Goal: Transaction & Acquisition: Purchase product/service

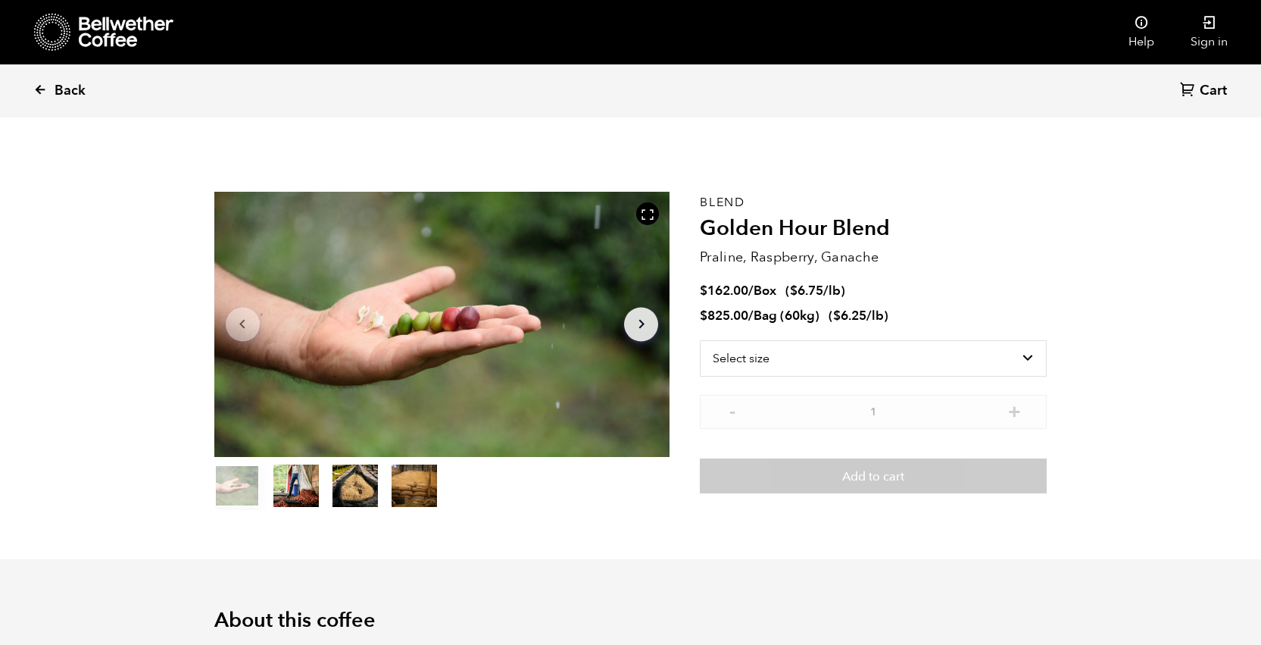
click at [69, 89] on span "Back" at bounding box center [70, 91] width 31 height 18
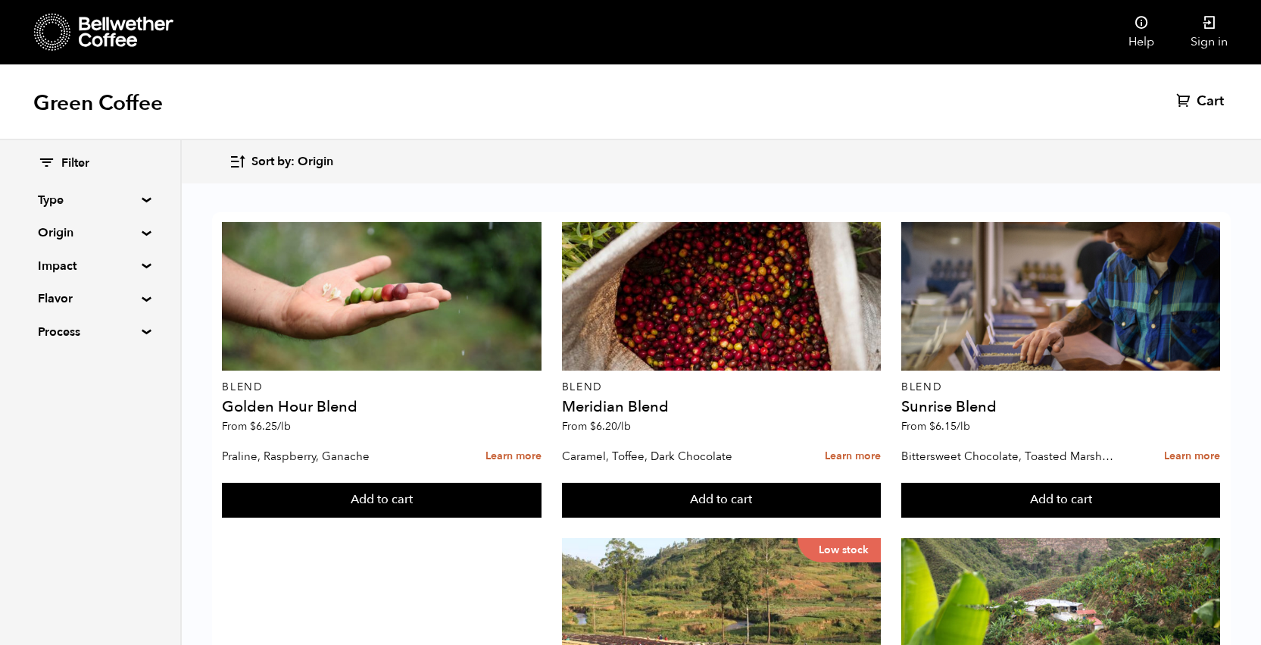
click at [142, 197] on summary "Type" at bounding box center [90, 200] width 105 height 18
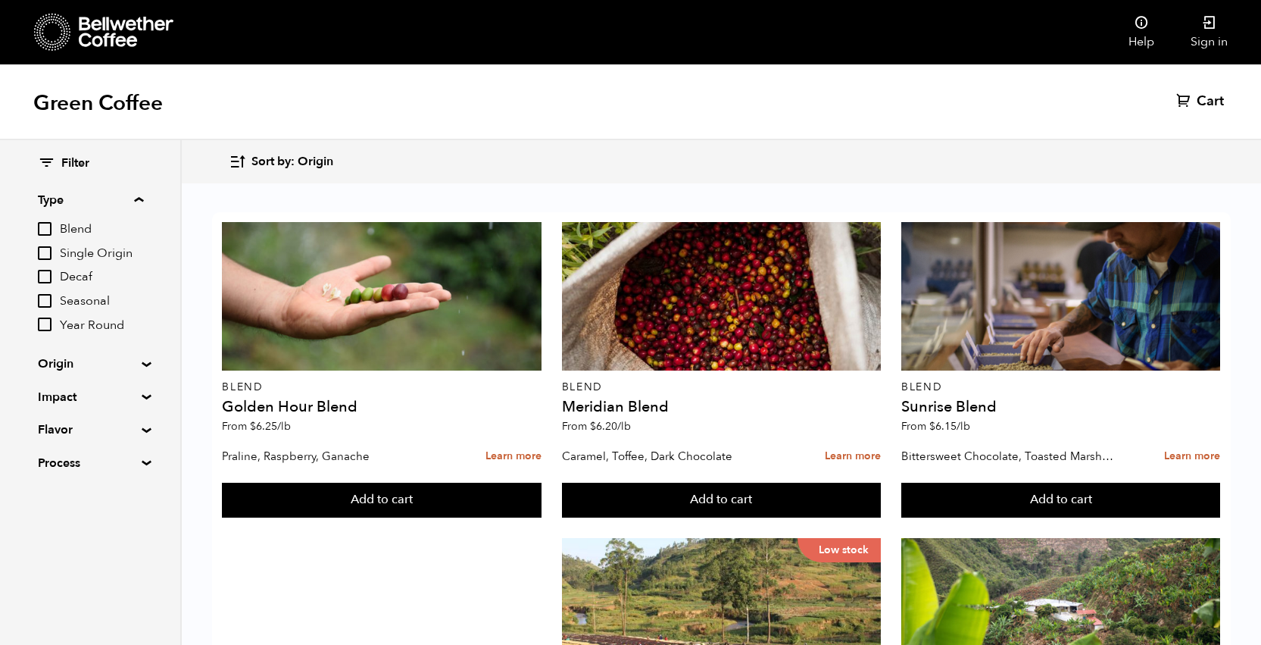
click at [42, 225] on input "Blend" at bounding box center [45, 229] width 14 height 14
checkbox input "true"
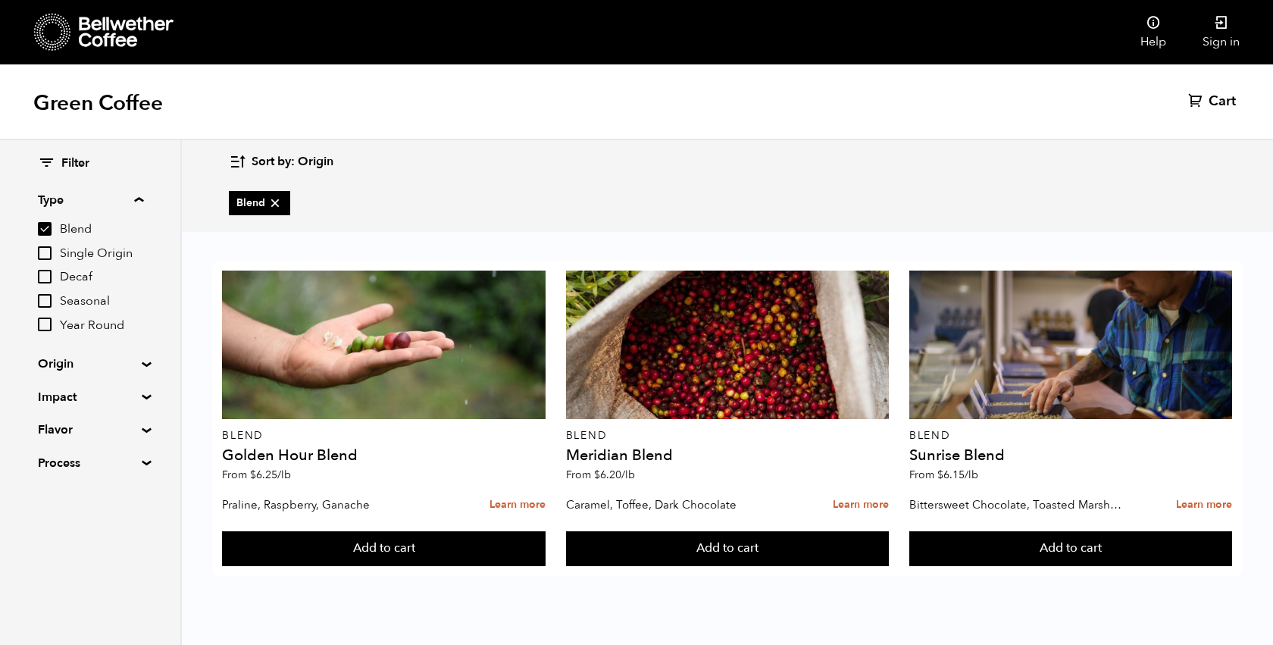
click at [44, 252] on input "Single Origin" at bounding box center [45, 253] width 14 height 14
checkbox input "true"
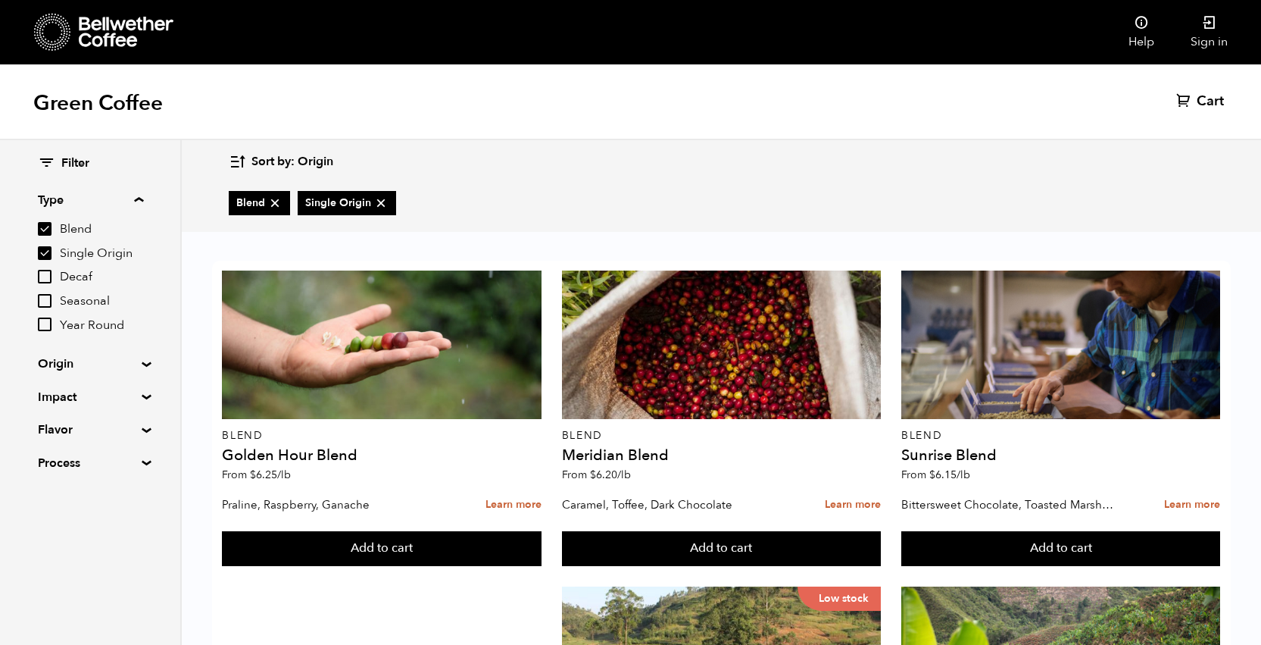
click at [49, 223] on input "Blend" at bounding box center [45, 229] width 14 height 14
checkbox input "false"
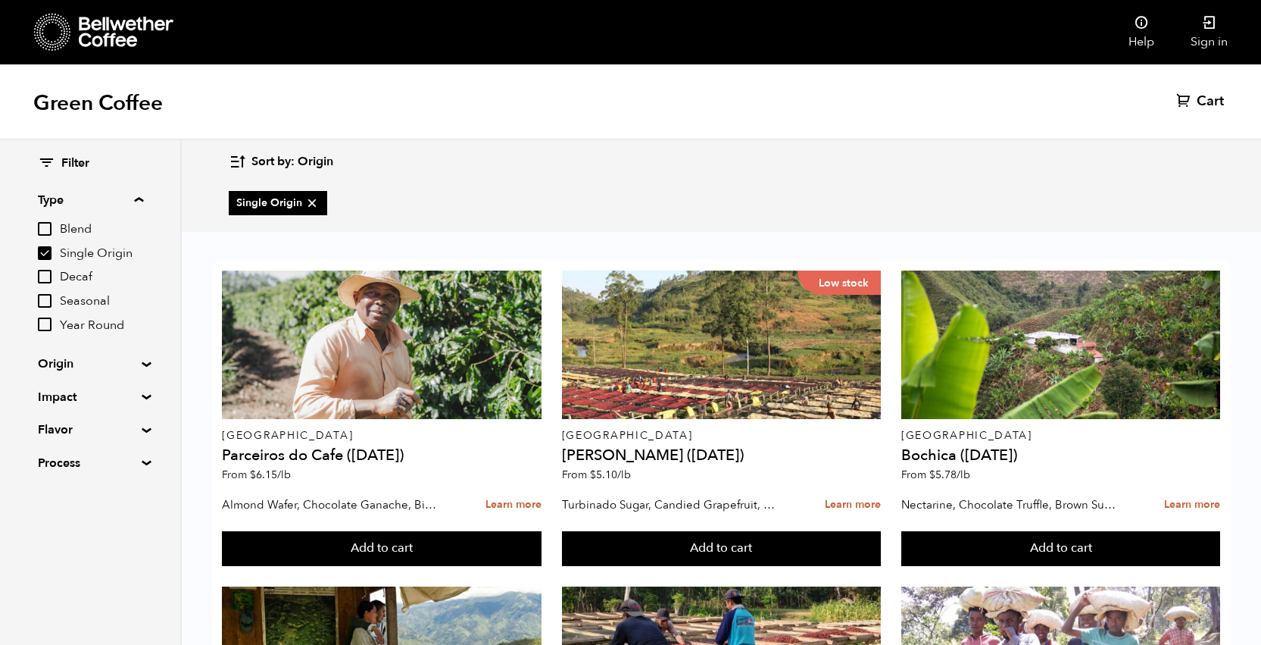
scroll to position [1217, 0]
click at [43, 277] on input "Decaf" at bounding box center [45, 277] width 14 height 14
checkbox input "true"
click at [308, 201] on icon at bounding box center [312, 202] width 15 height 15
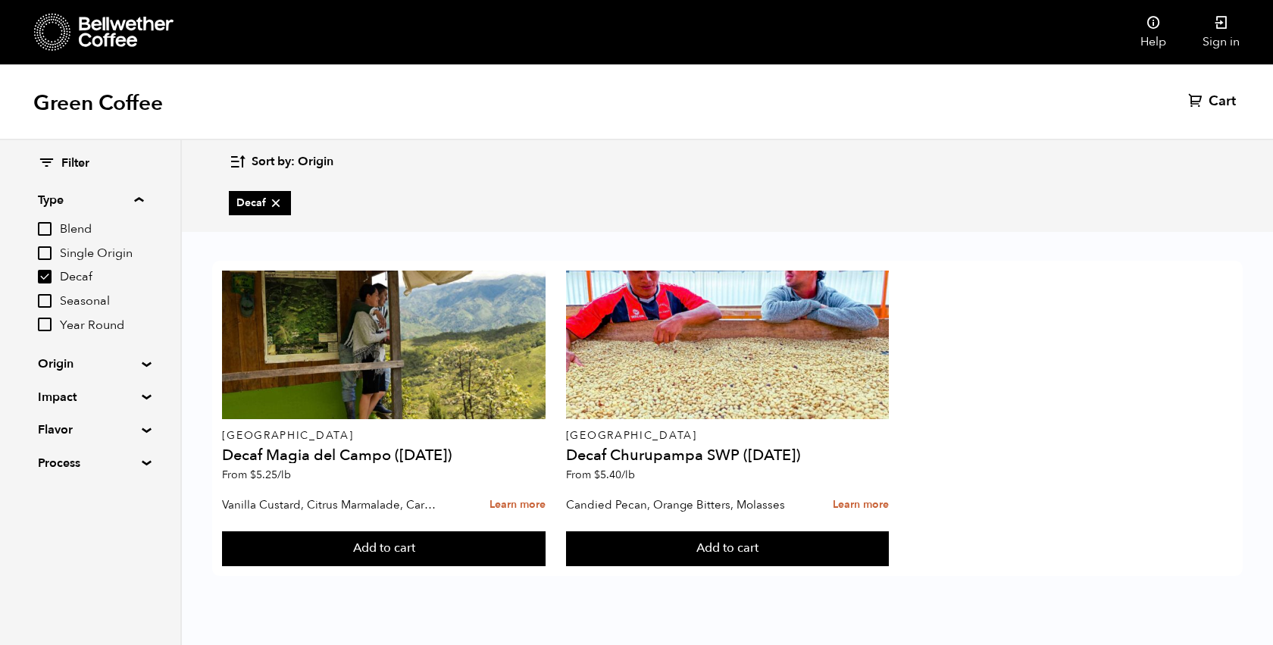
click at [49, 250] on input "Single Origin" at bounding box center [45, 253] width 14 height 14
checkbox input "true"
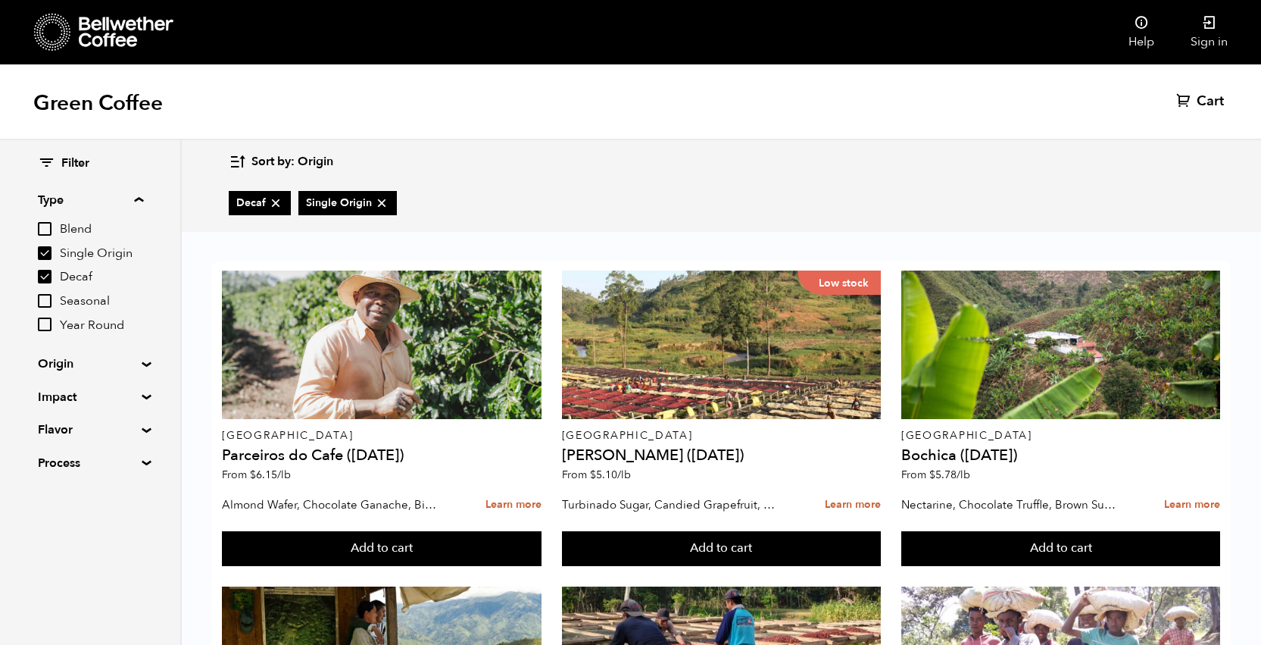
click at [48, 275] on input "Decaf" at bounding box center [45, 277] width 14 height 14
checkbox input "false"
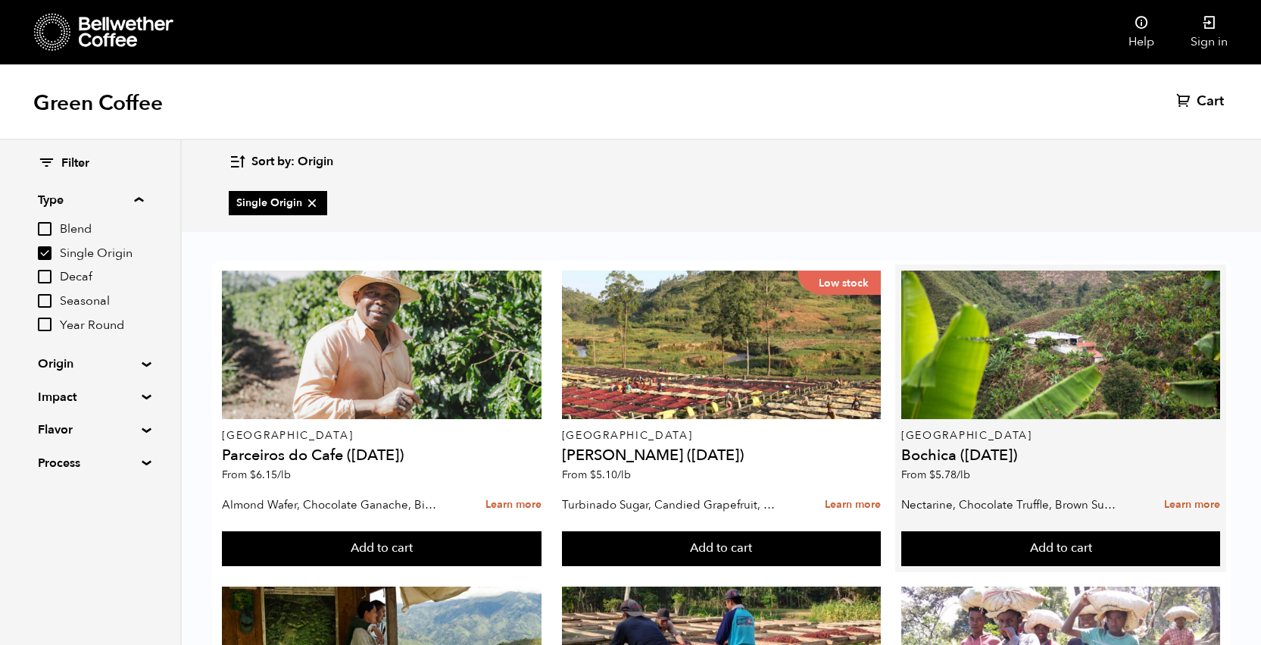
scroll to position [86, 0]
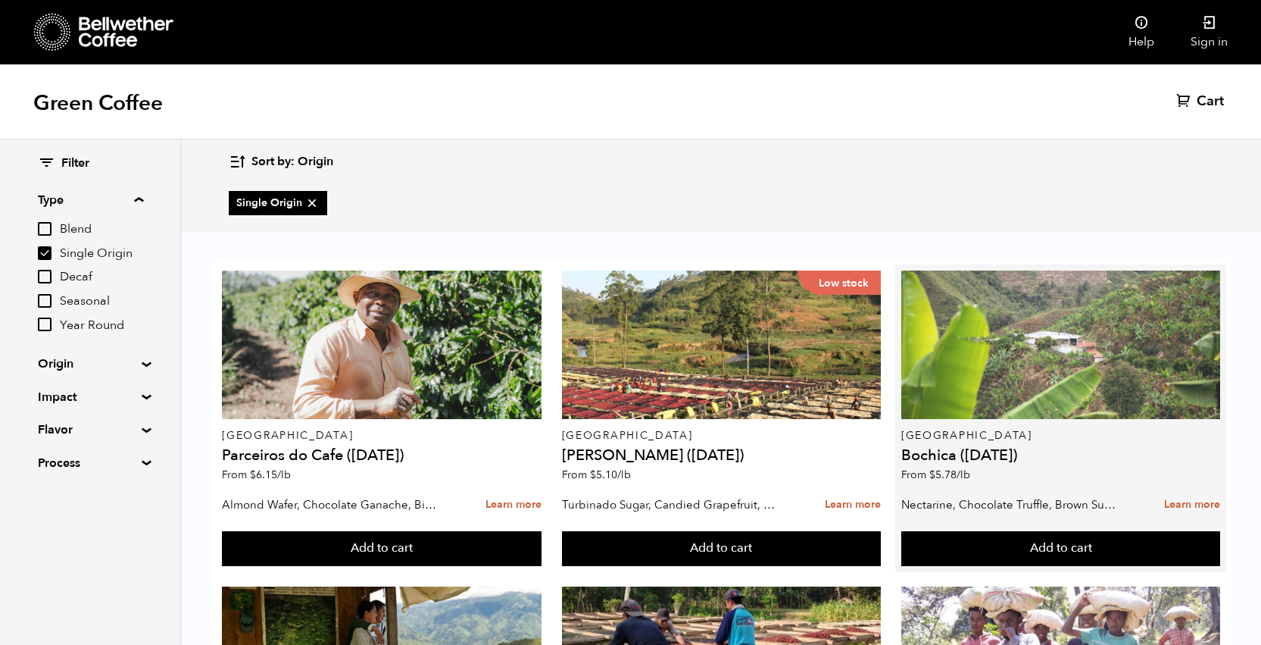
click at [990, 311] on div at bounding box center [1062, 344] width 320 height 148
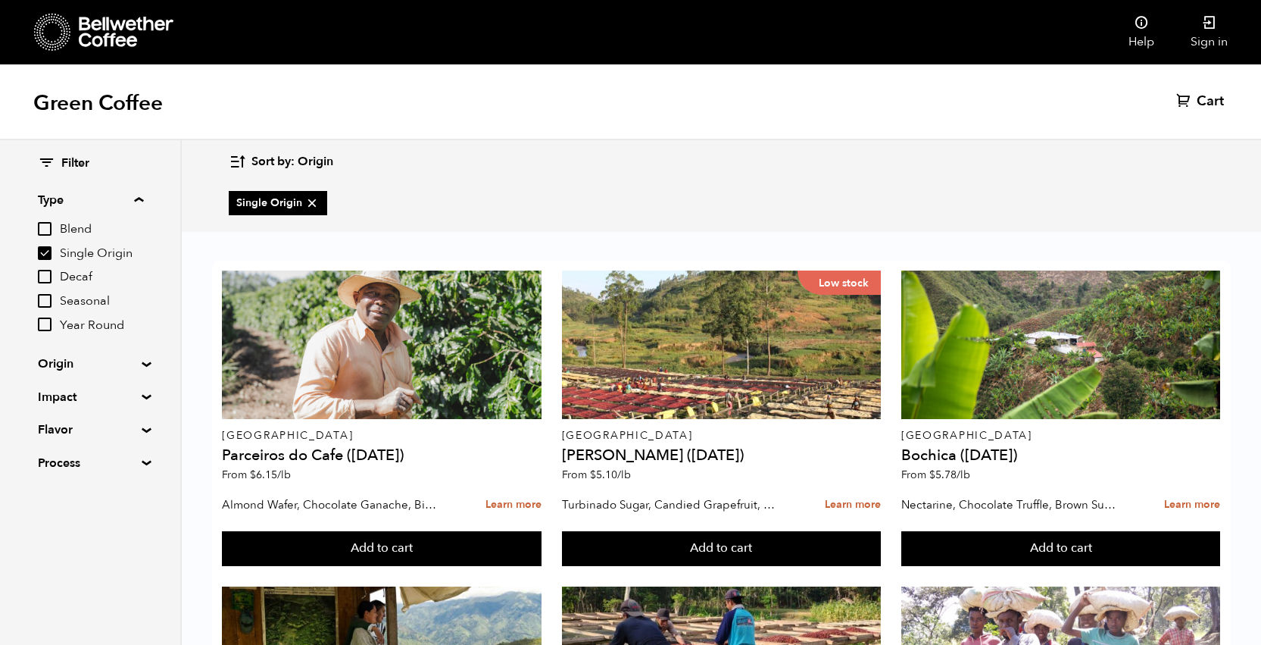
scroll to position [88, 0]
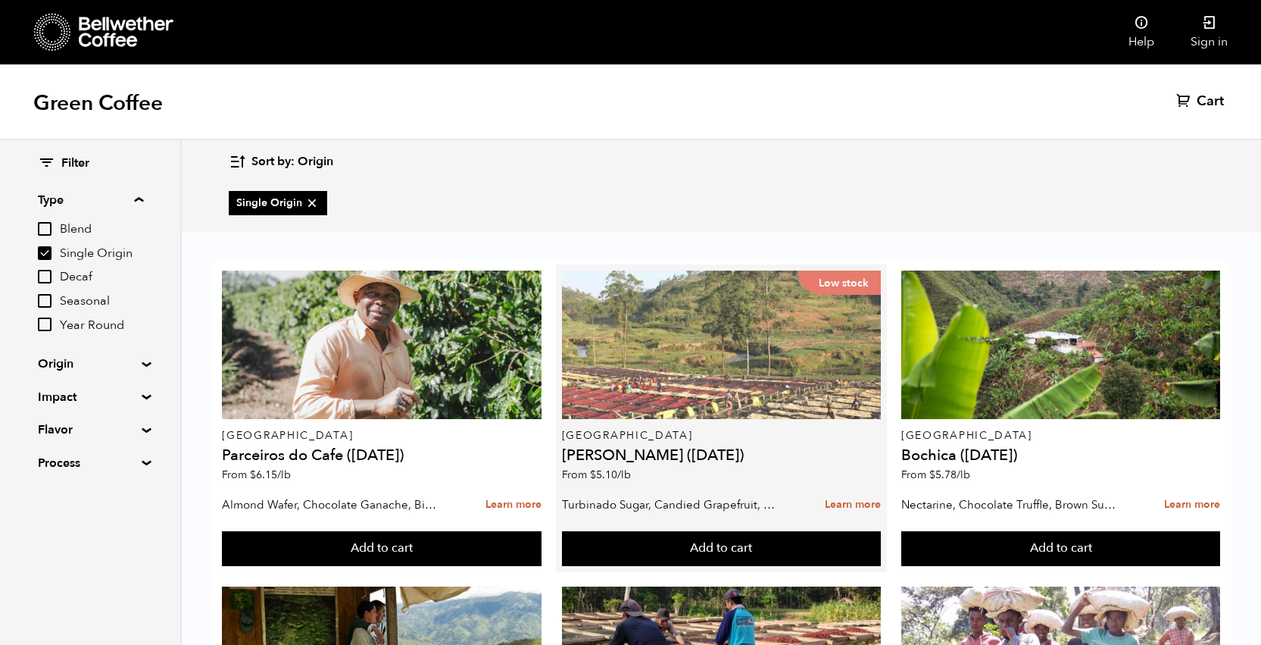
click at [659, 302] on div "Low stock" at bounding box center [722, 344] width 320 height 148
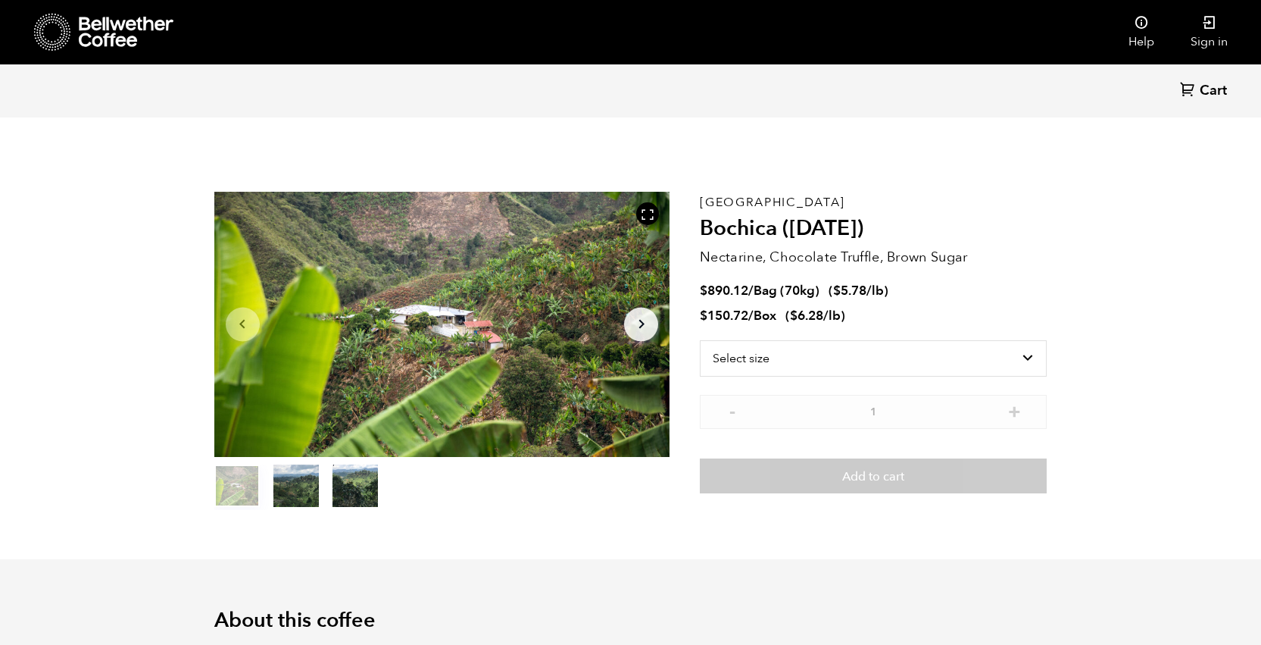
click at [106, 34] on icon at bounding box center [126, 32] width 95 height 30
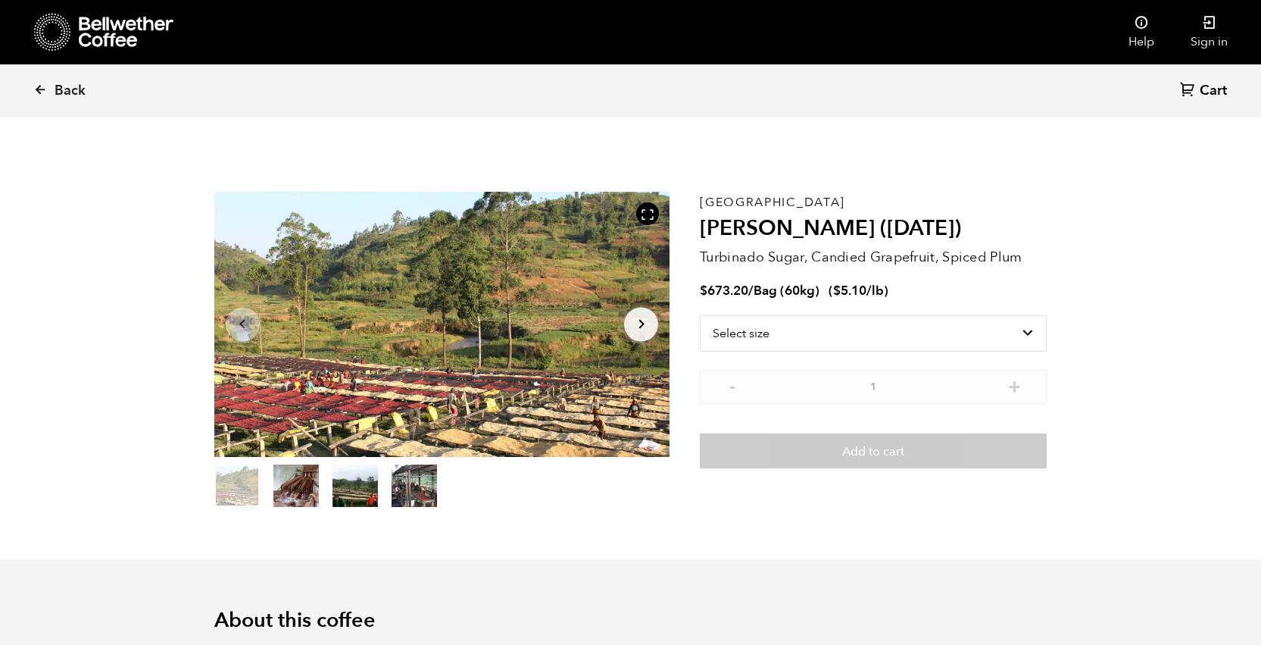
scroll to position [659, 807]
click at [36, 89] on icon at bounding box center [40, 90] width 14 height 14
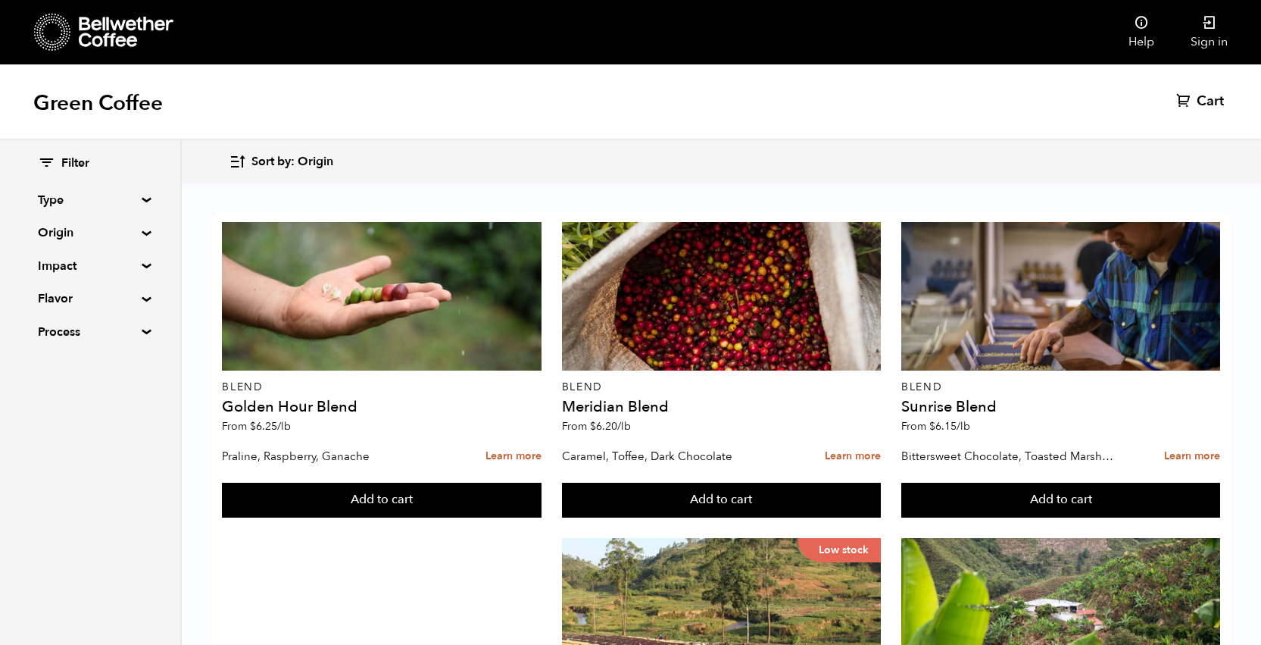
click at [72, 233] on summary "Origin" at bounding box center [90, 232] width 105 height 18
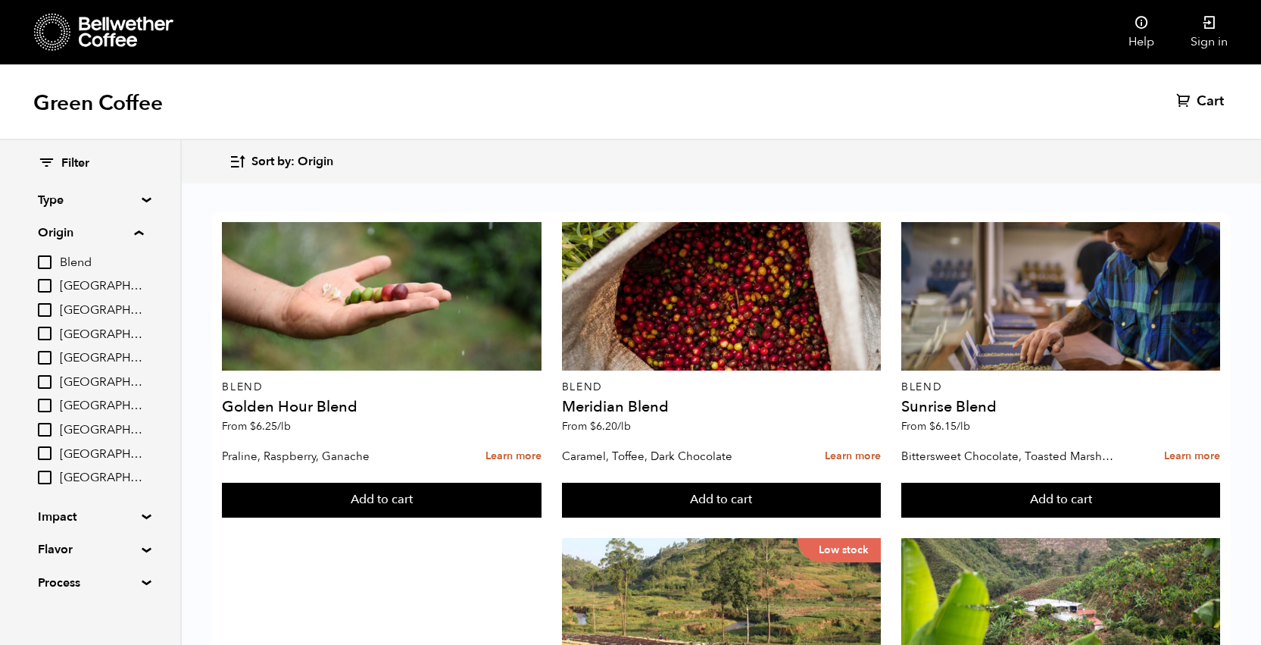
click at [72, 233] on summary "Origin" at bounding box center [90, 232] width 105 height 18
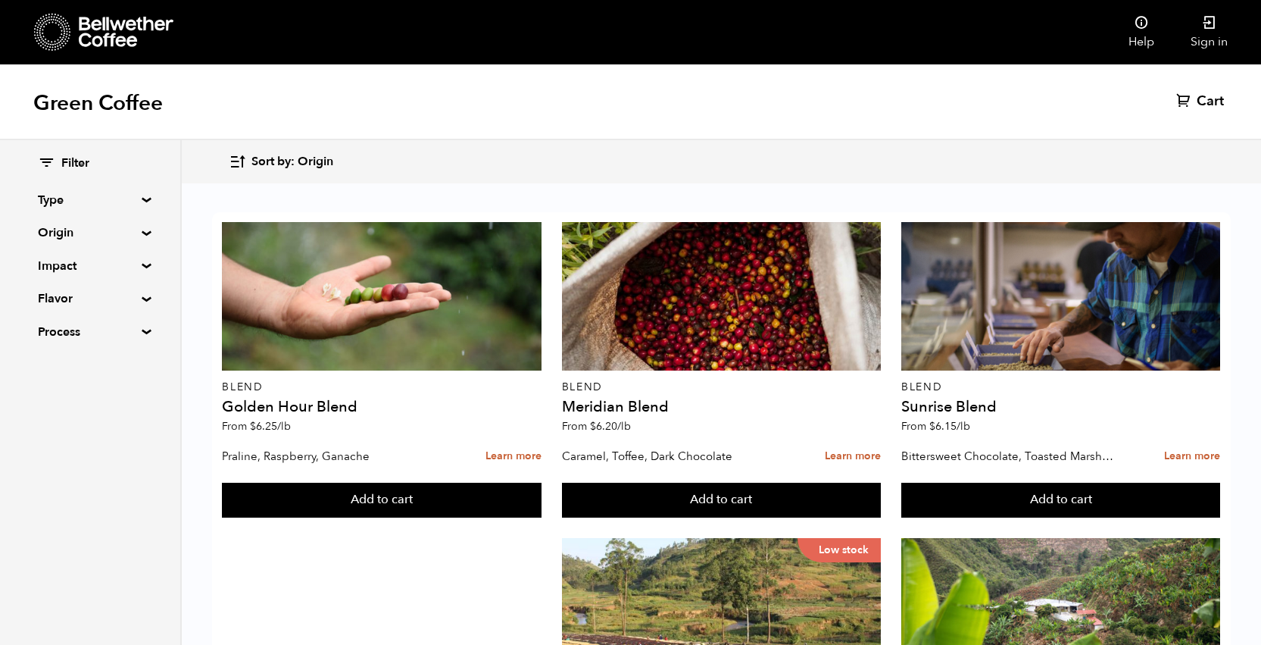
click at [66, 263] on summary "Impact" at bounding box center [90, 266] width 105 height 18
click at [66, 264] on summary "Impact" at bounding box center [90, 266] width 105 height 18
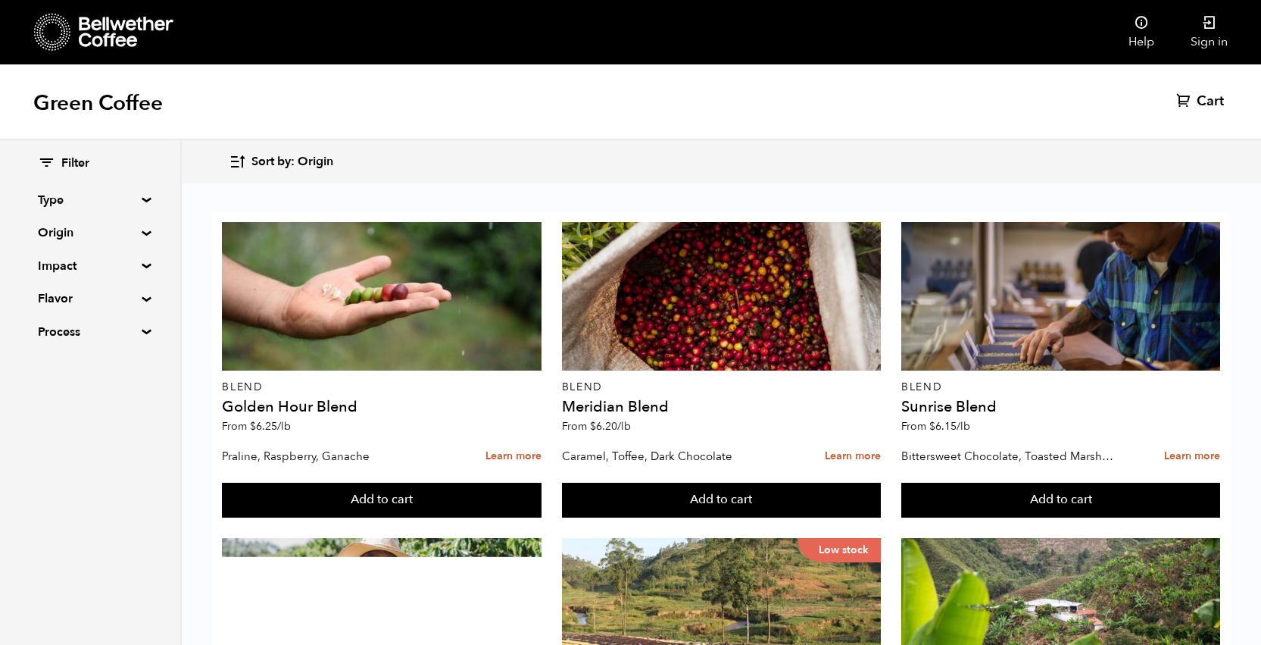
click at [139, 195] on summary "Type" at bounding box center [90, 200] width 105 height 18
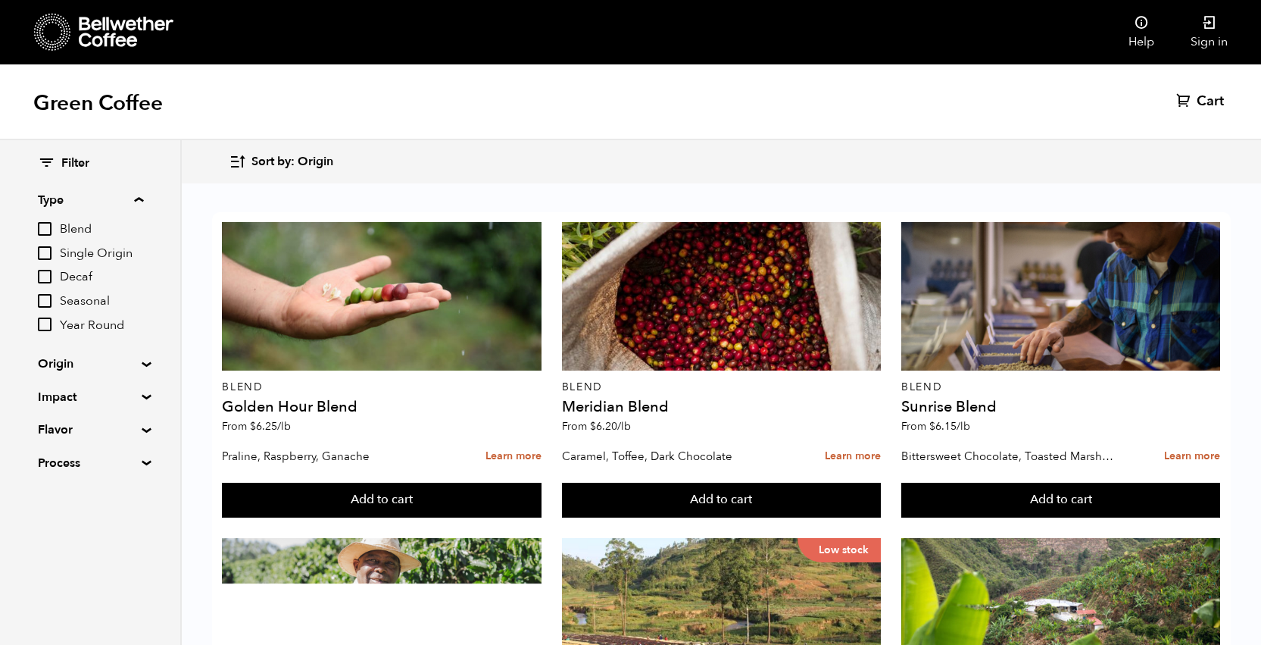
click at [139, 195] on summary "Type" at bounding box center [90, 200] width 105 height 18
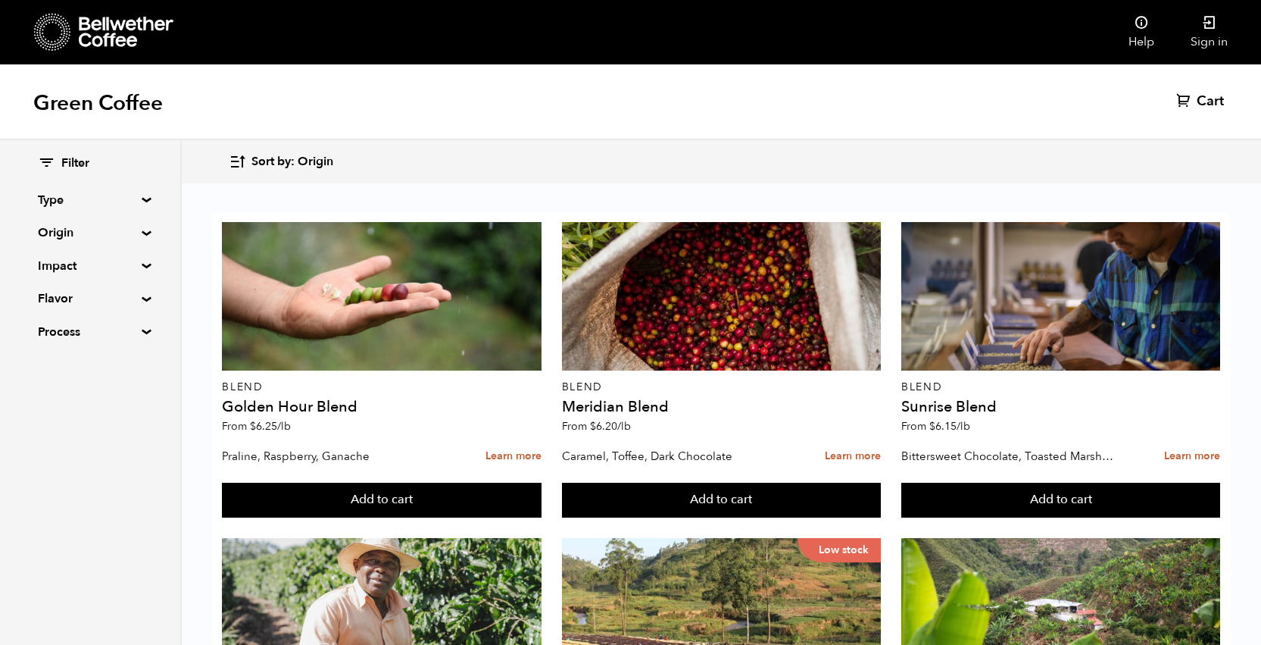
click at [139, 265] on summary "Impact" at bounding box center [90, 266] width 105 height 18
click at [61, 232] on summary "Origin" at bounding box center [90, 232] width 105 height 18
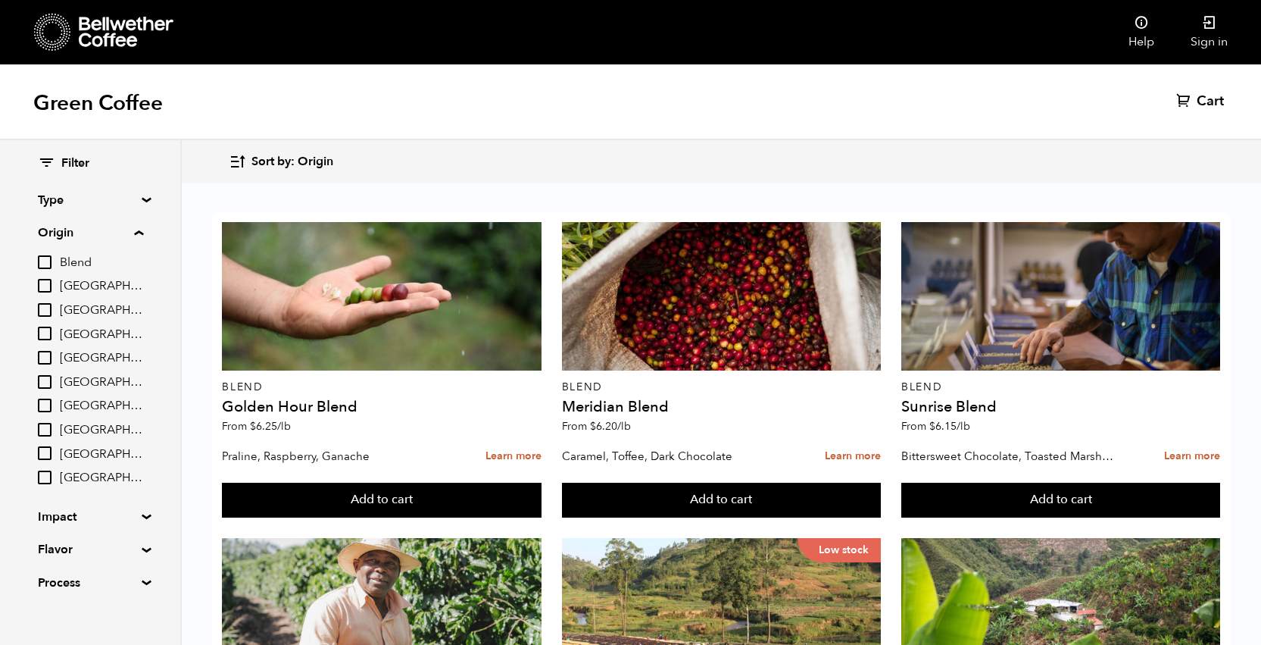
click at [139, 234] on summary "Origin" at bounding box center [90, 232] width 105 height 18
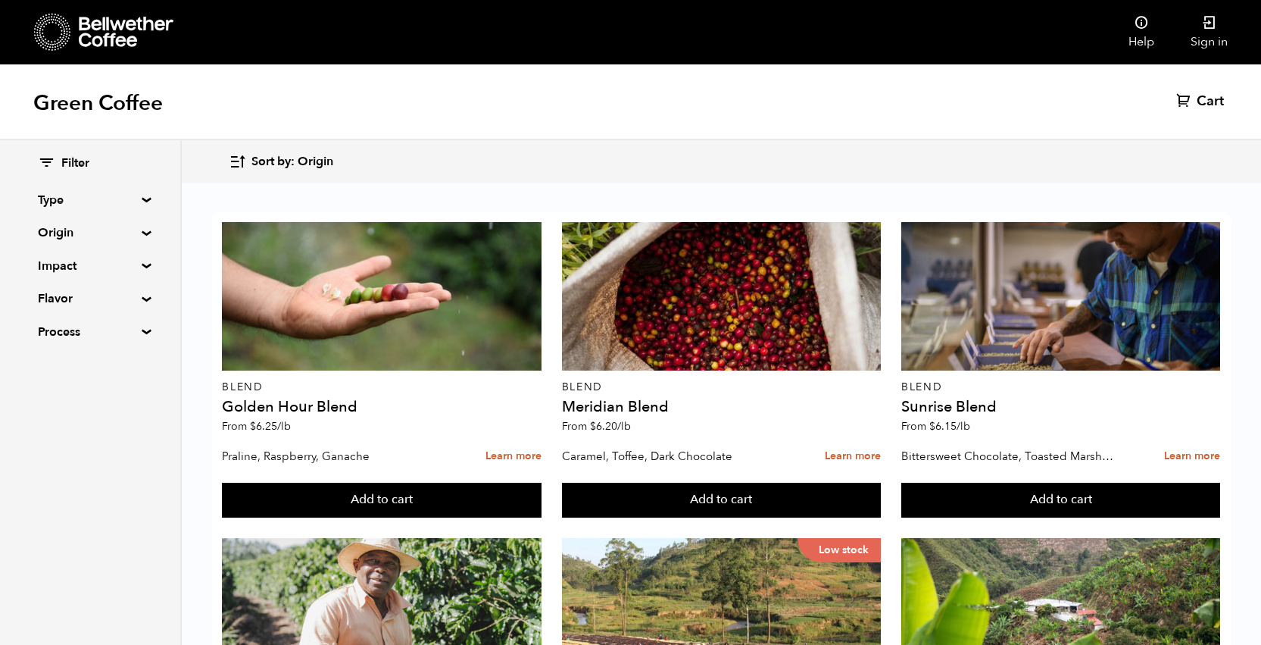
click at [142, 198] on summary "Type" at bounding box center [90, 200] width 105 height 18
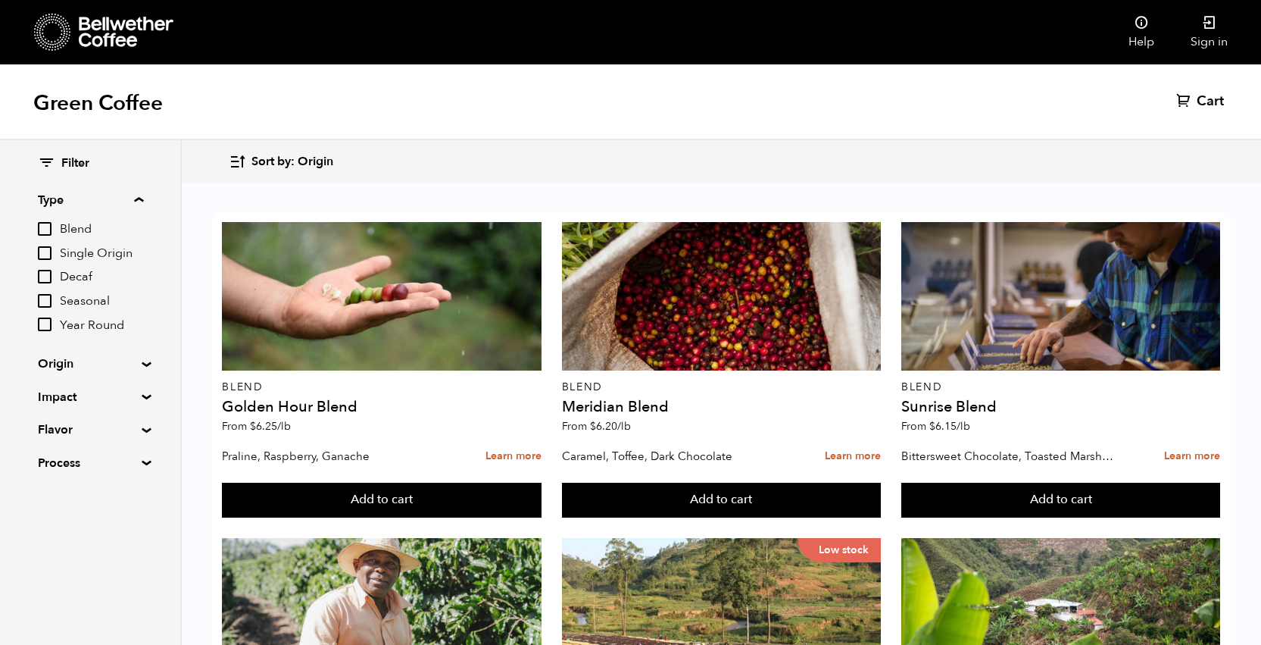
click at [45, 255] on input "Single Origin" at bounding box center [45, 253] width 14 height 14
checkbox input "true"
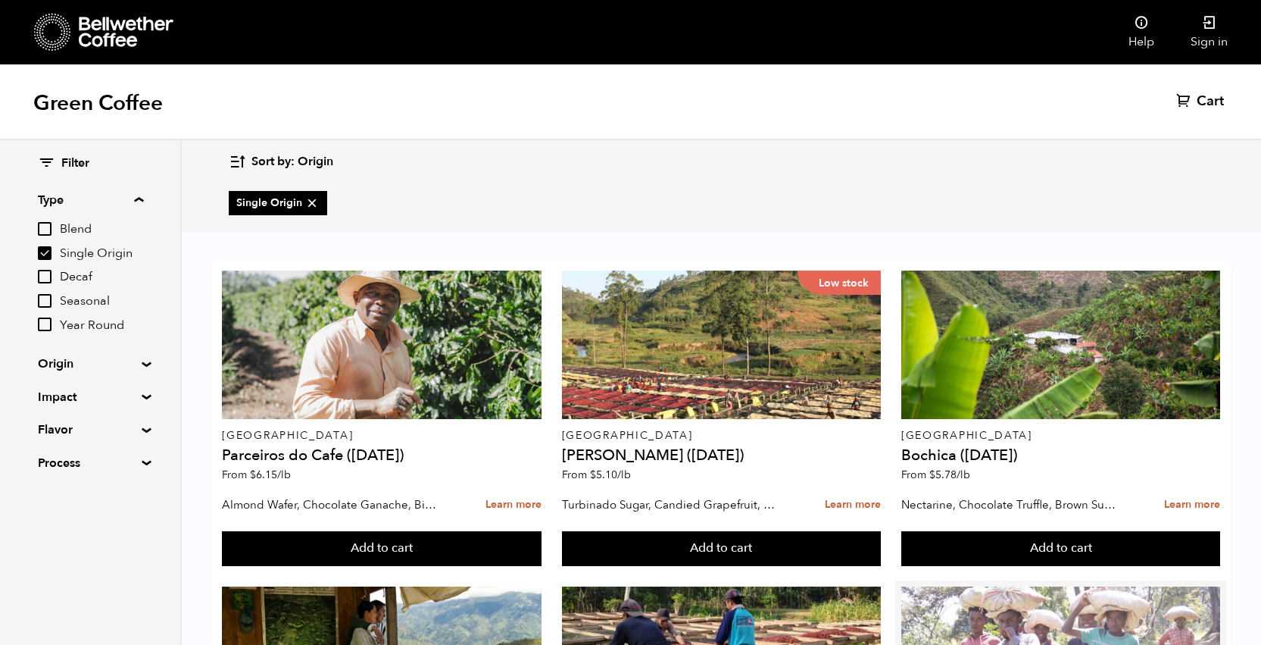
scroll to position [741, 0]
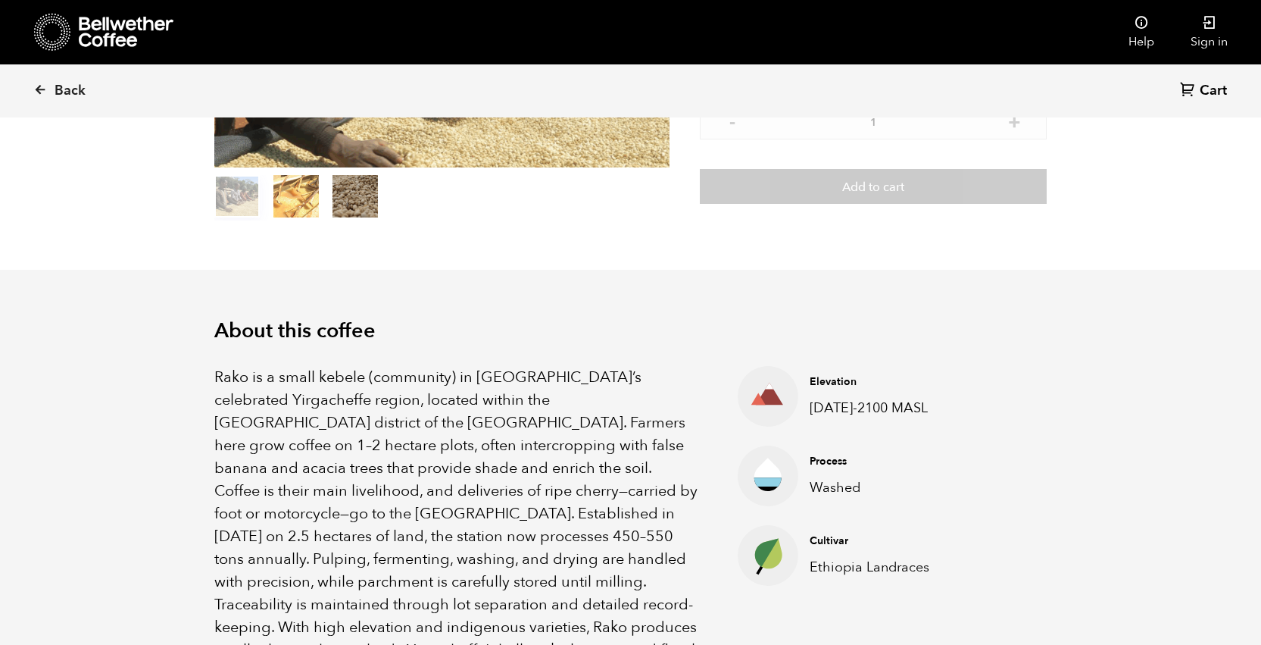
scroll to position [296, 0]
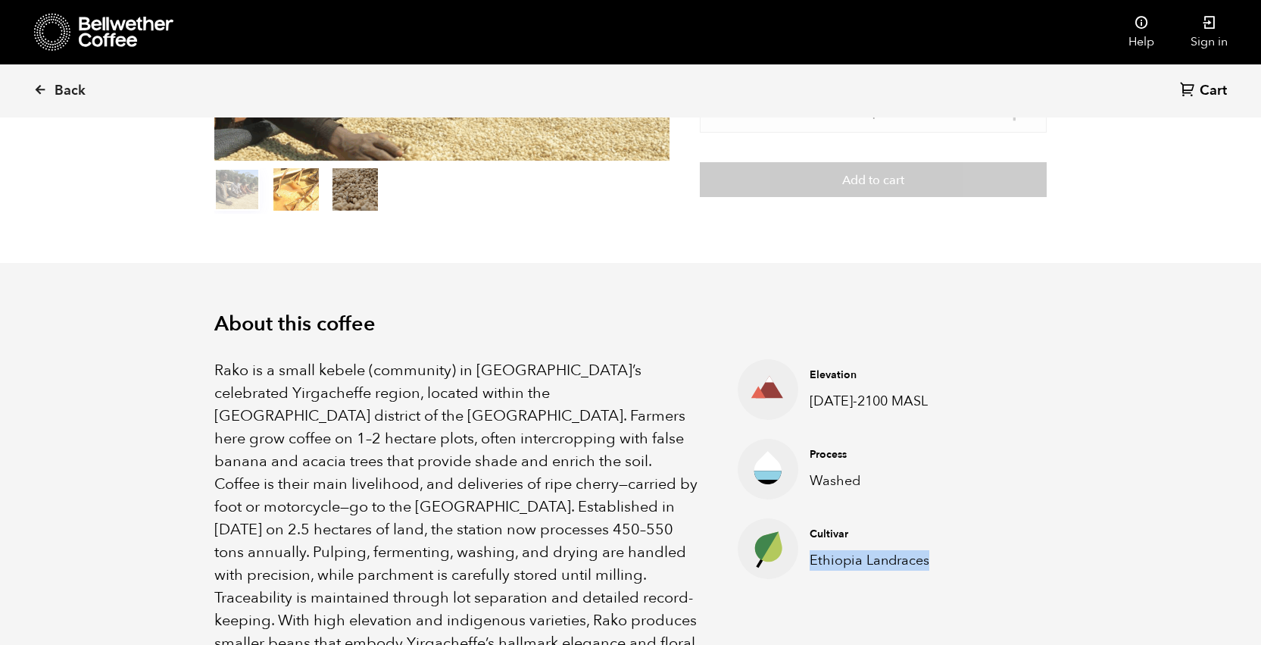
drag, startPoint x: 809, startPoint y: 561, endPoint x: 934, endPoint y: 562, distance: 125.0
click at [934, 562] on div "Cultivar [GEOGRAPHIC_DATA] Landraces" at bounding box center [882, 548] width 167 height 43
copy p "Ethiopia Landraces"
